Goal: Task Accomplishment & Management: Manage account settings

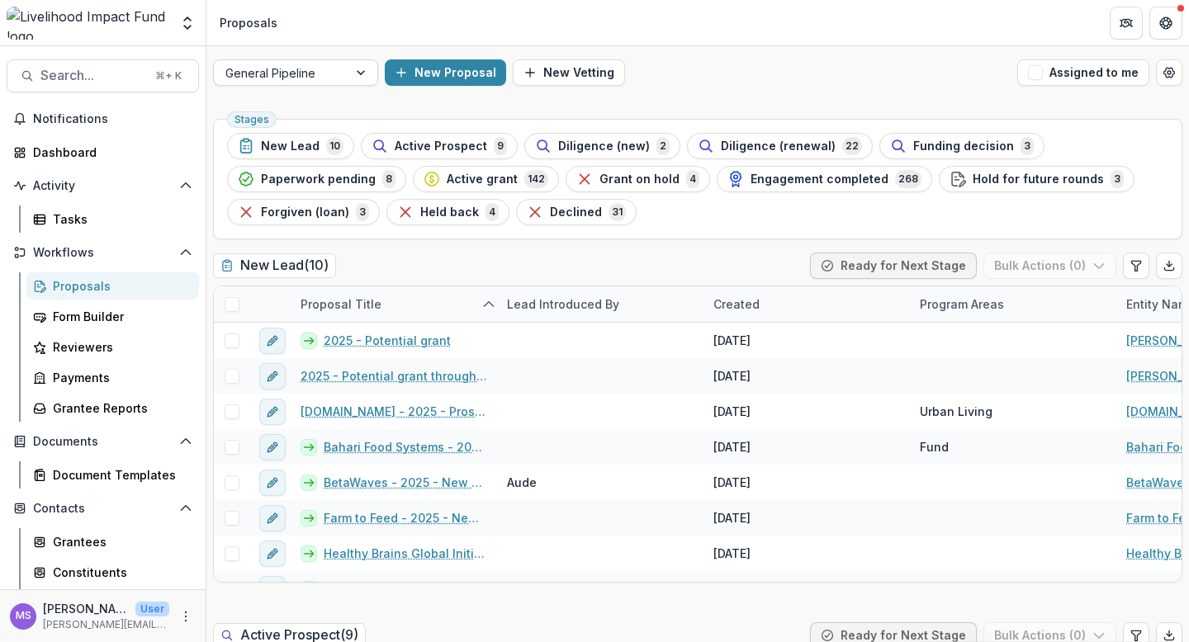
click at [365, 69] on div at bounding box center [363, 72] width 30 height 25
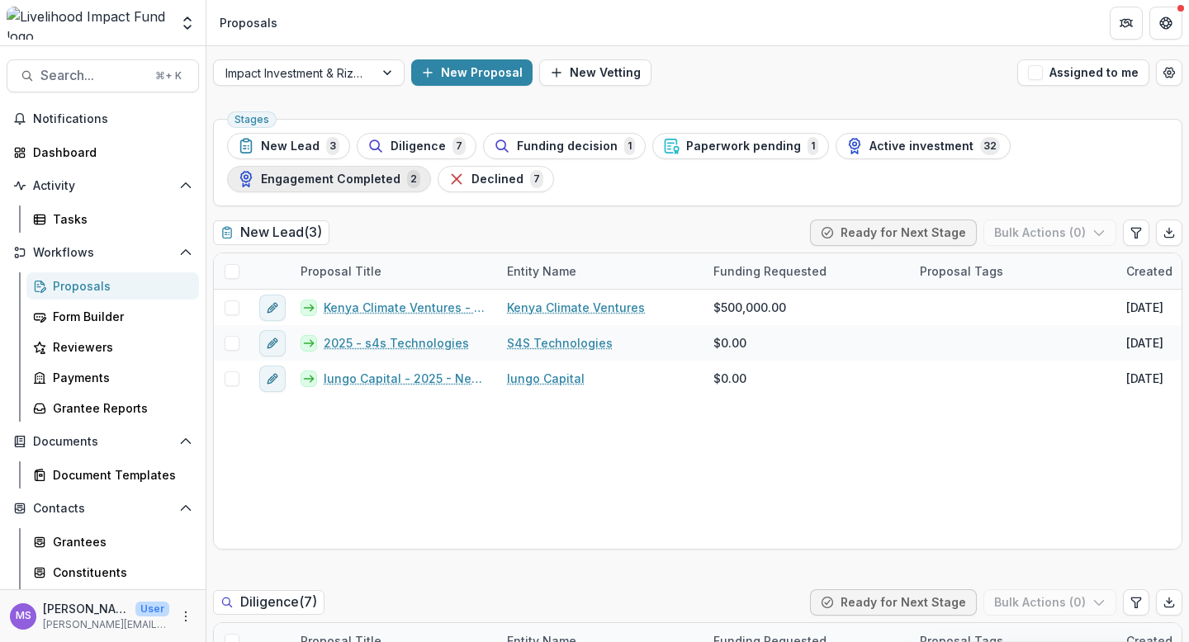
click at [328, 183] on span "Engagement Completed" at bounding box center [331, 180] width 140 height 14
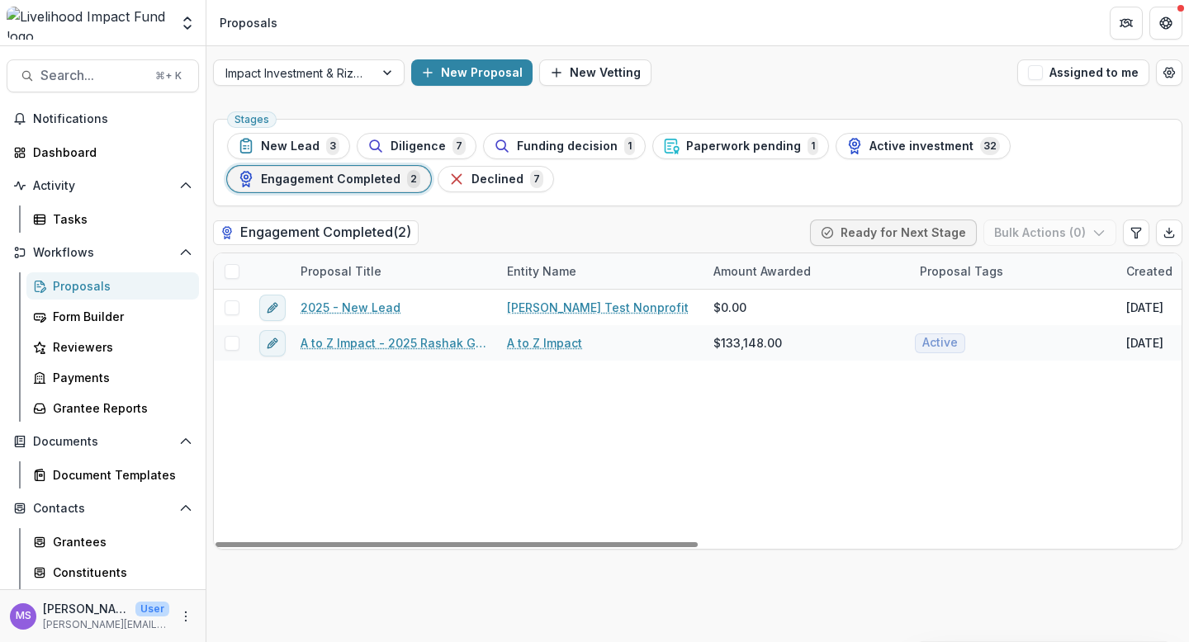
click at [357, 438] on div "2025 - New Lead Courtney Test Nonprofit $0.00 Sep 16, 2025 -- New Lead Rachel P…" at bounding box center [1181, 419] width 1934 height 259
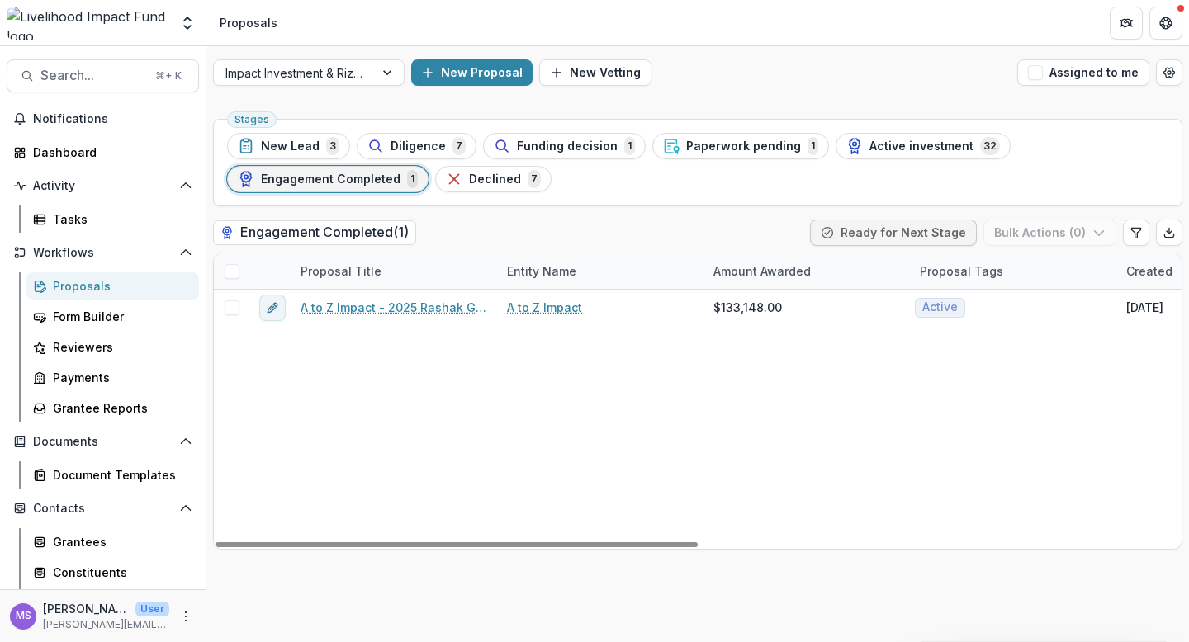
click at [534, 424] on div "A to Z Impact - 2025 Rashak Guarantee payment A to Z Impact $133,148.00 Active …" at bounding box center [1181, 419] width 1934 height 259
click at [333, 343] on div "A to Z Impact - 2025 Rashak Guarantee payment A to Z Impact $133,148.00 Active …" at bounding box center [1181, 419] width 1934 height 259
click at [393, 75] on div at bounding box center [389, 72] width 30 height 25
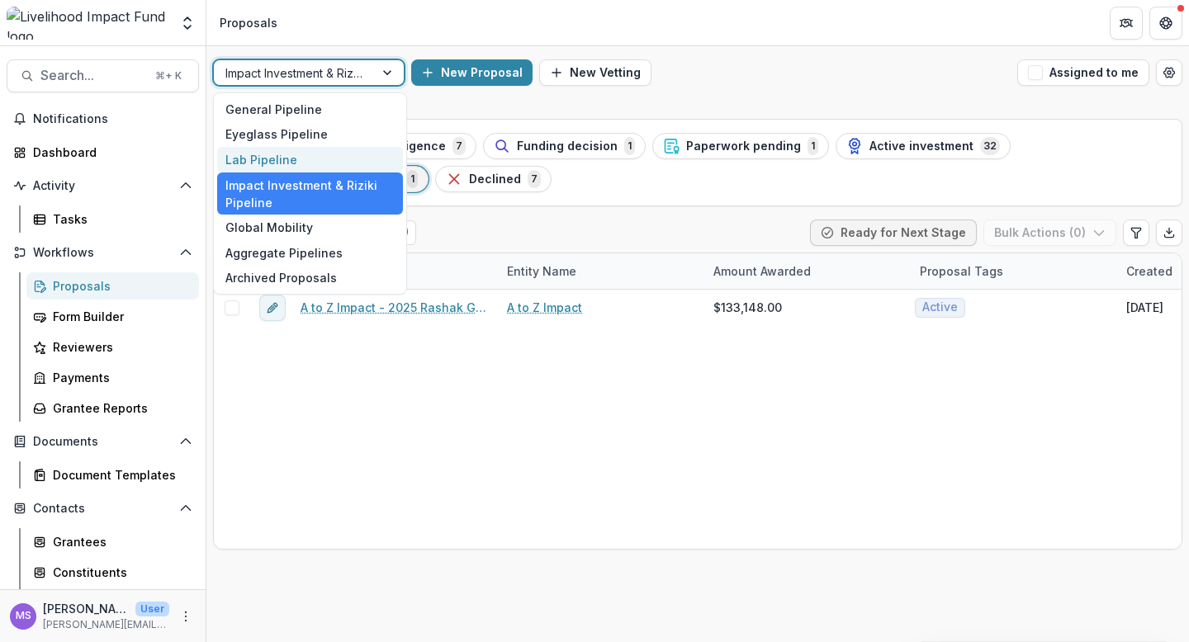
click at [280, 150] on div "Lab Pipeline" at bounding box center [310, 160] width 186 height 26
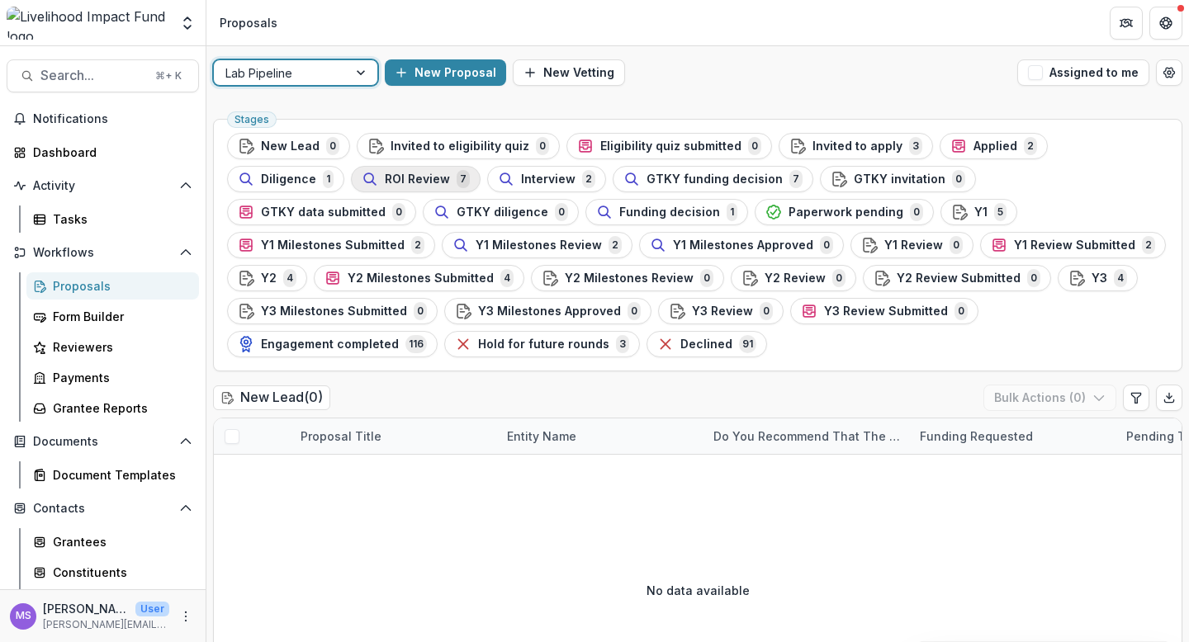
click at [385, 177] on span "ROI Review" at bounding box center [417, 180] width 65 height 14
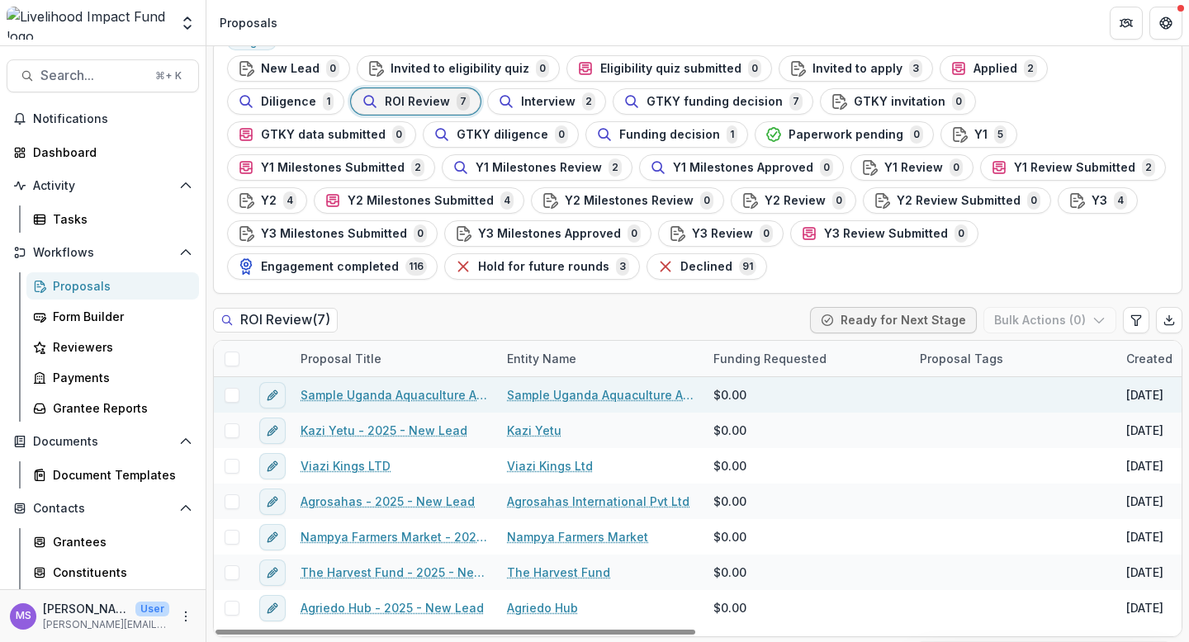
scroll to position [79, 0]
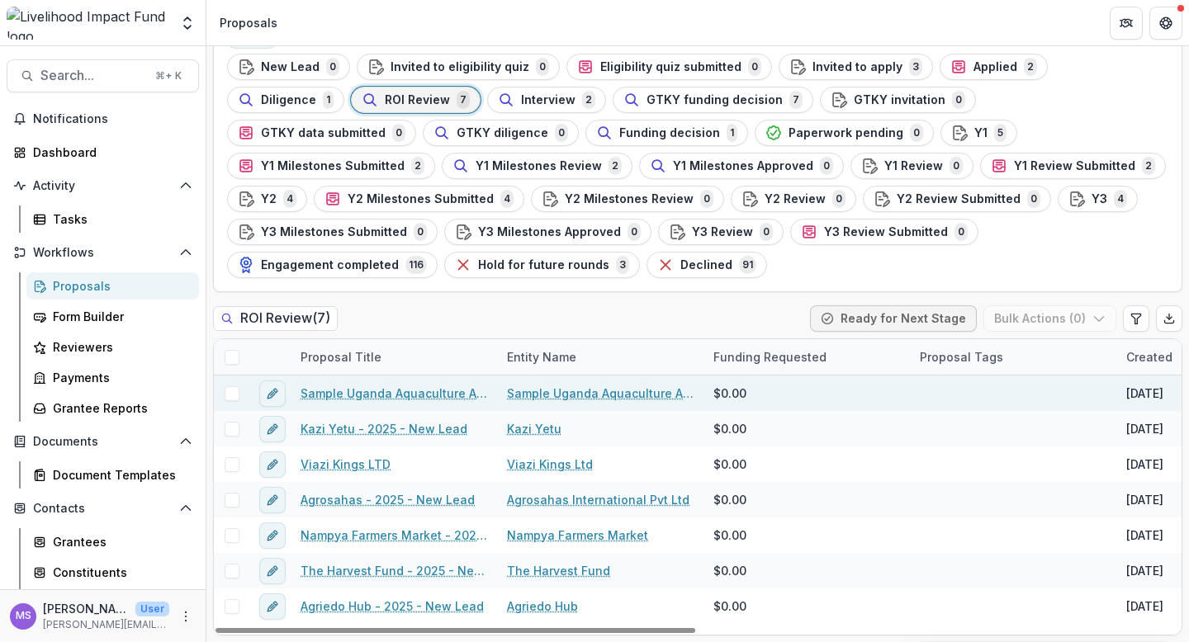
click at [381, 395] on link "Sample Uganda Aquaculture Association - 2025 - New Lead" at bounding box center [393, 393] width 187 height 17
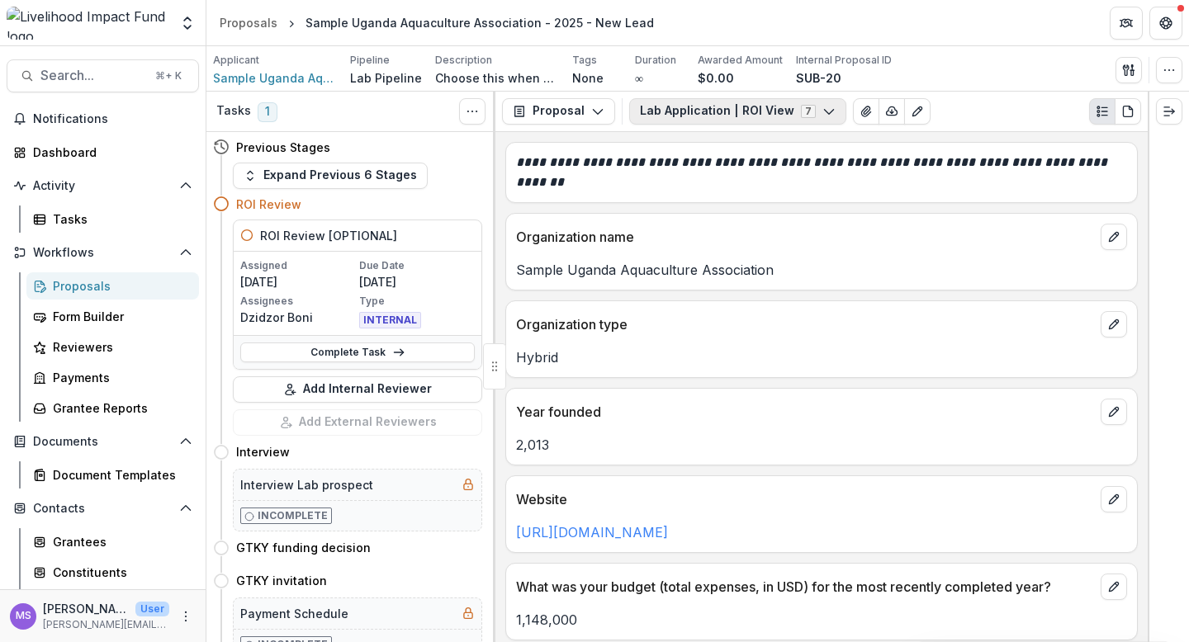
click at [822, 107] on icon "button" at bounding box center [828, 111] width 13 height 13
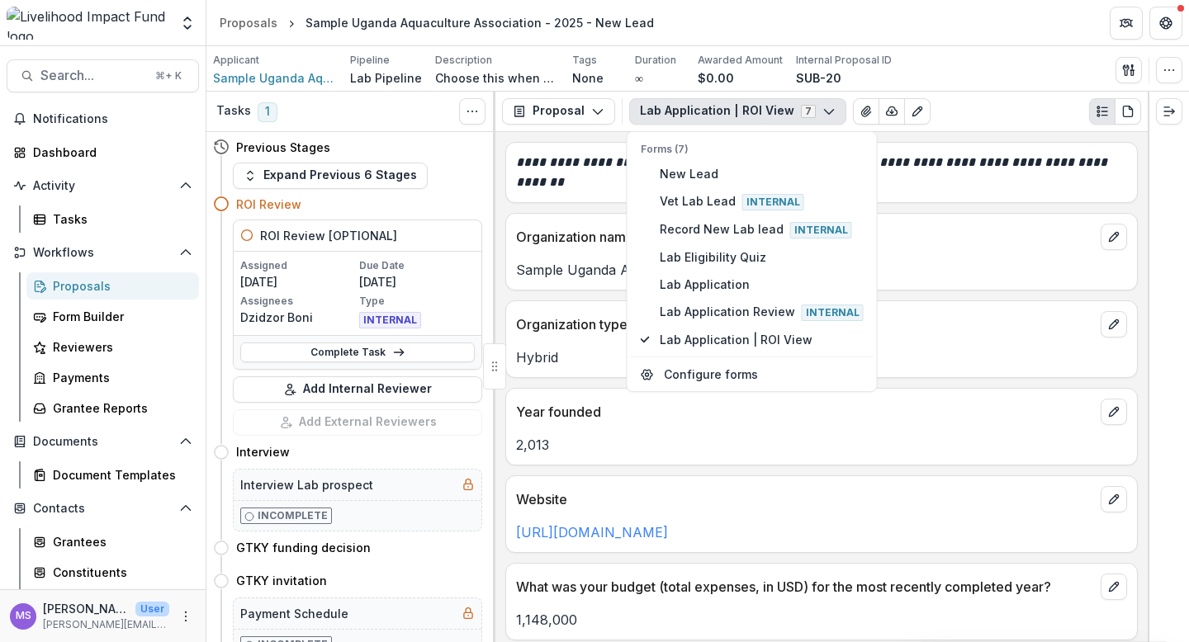
click at [822, 107] on icon "button" at bounding box center [828, 111] width 13 height 13
